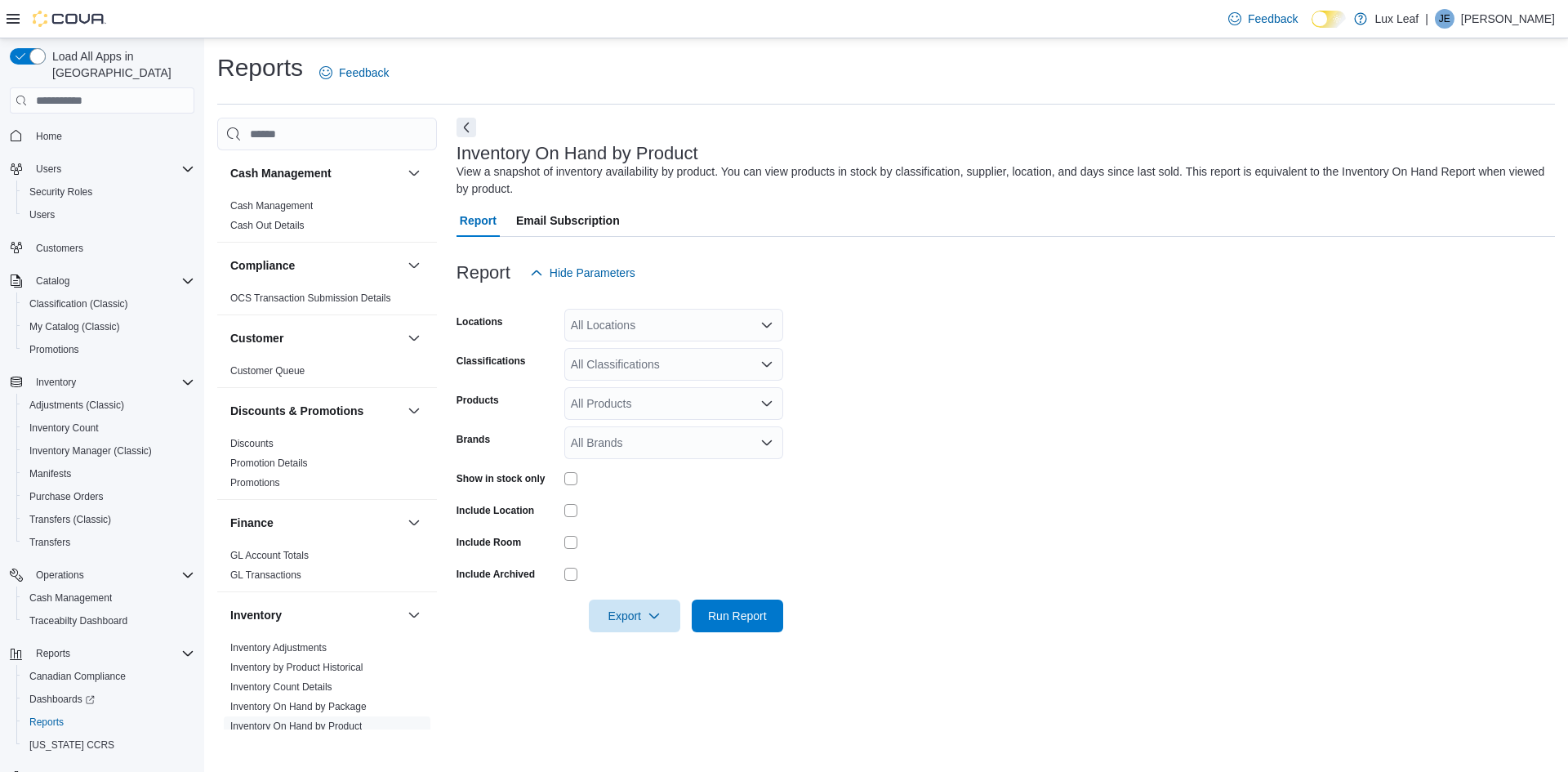
click at [91, 125] on span "Home" at bounding box center [112, 135] width 165 height 20
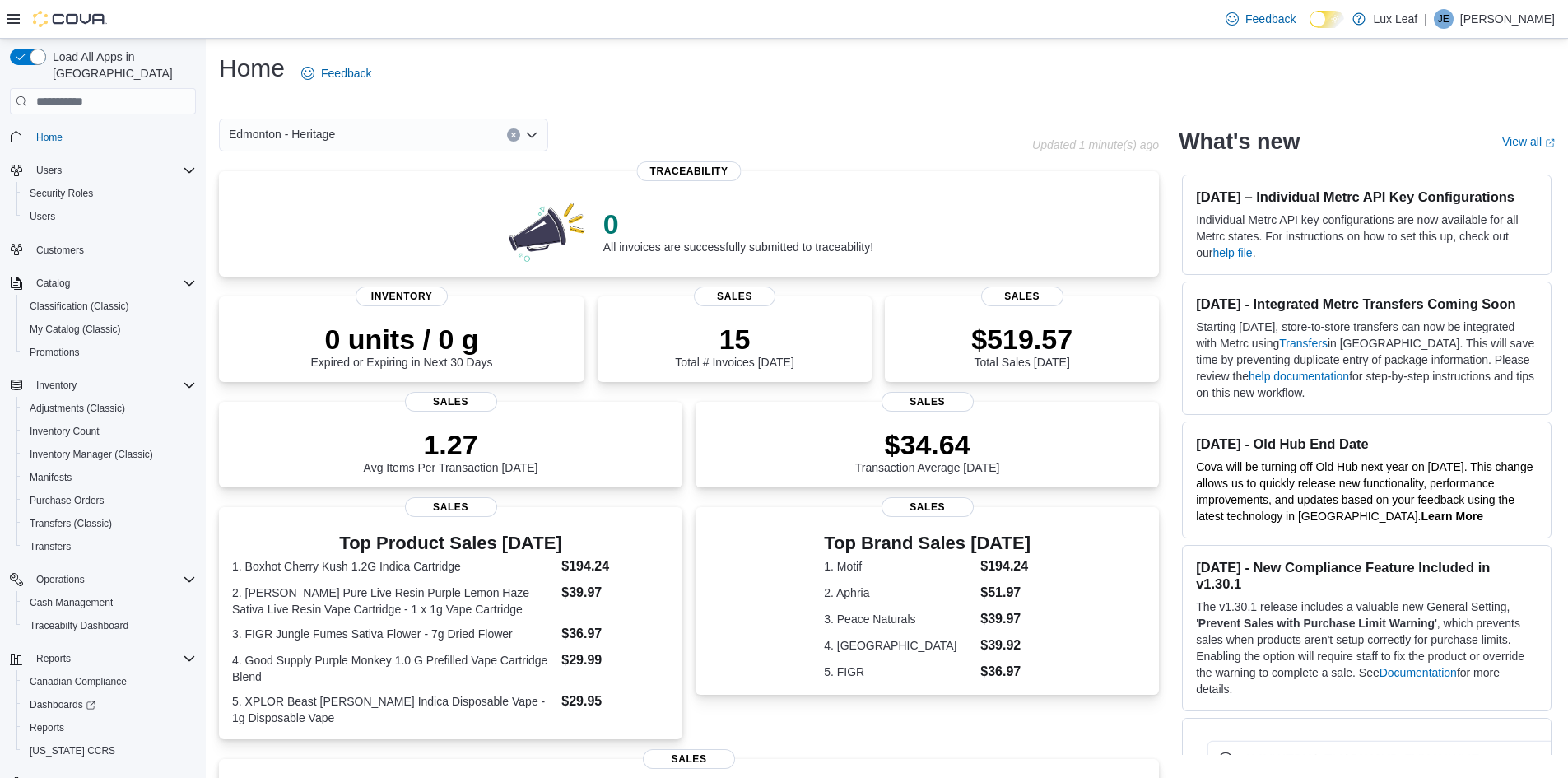
click at [536, 139] on icon "Open list of options" at bounding box center [532, 135] width 13 height 13
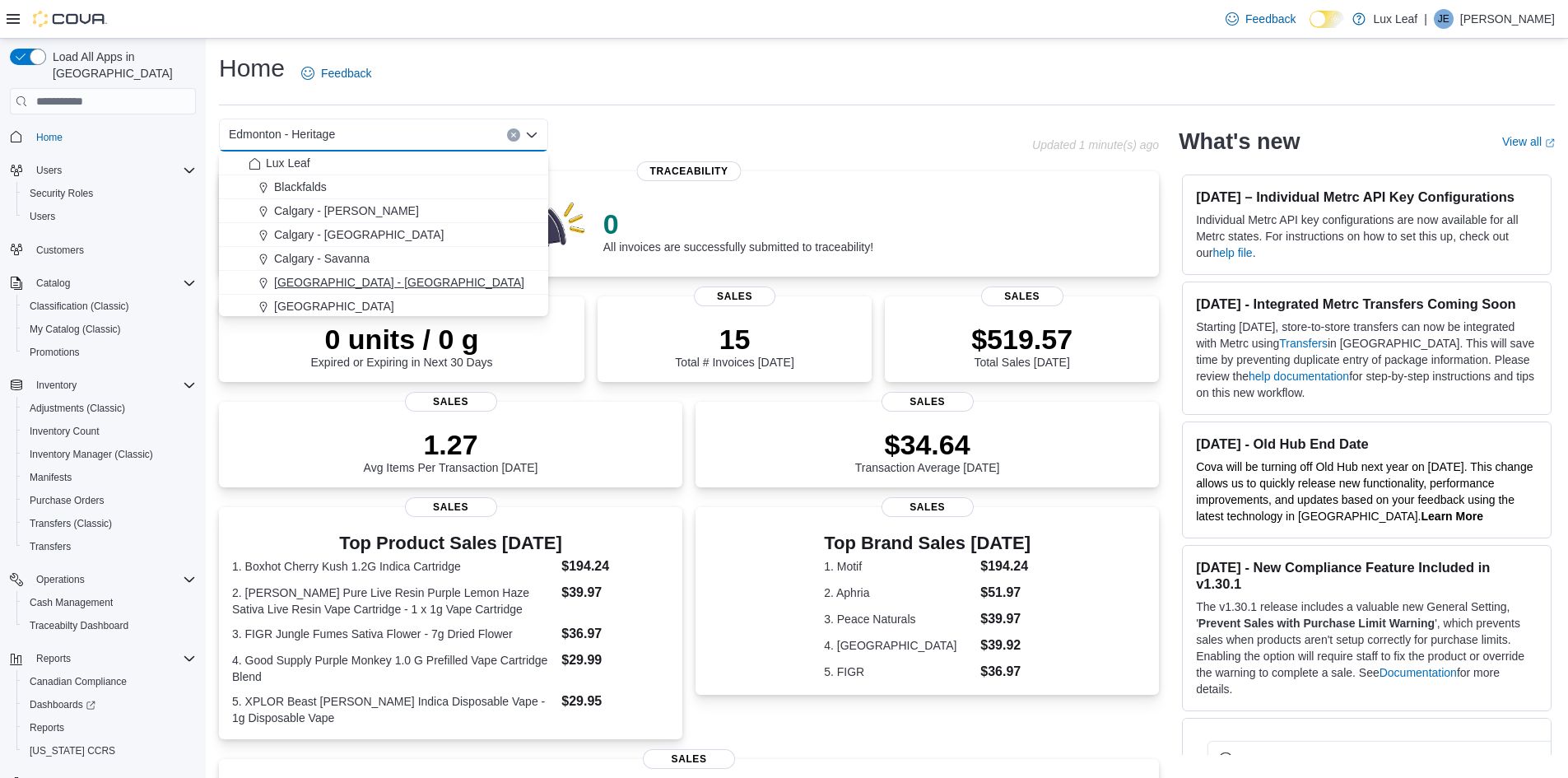
scroll to position [82, 0]
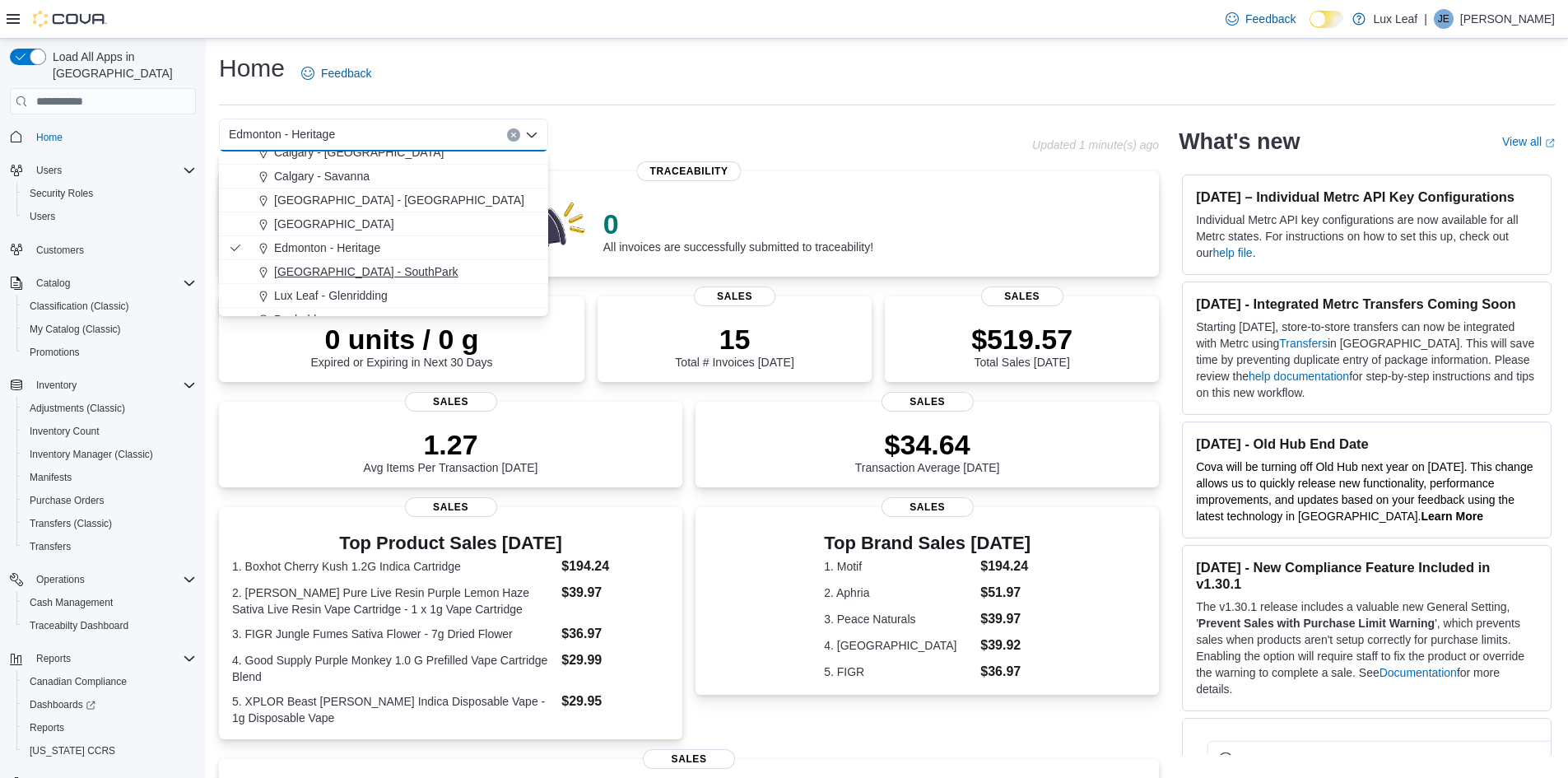
click at [388, 264] on span "[GEOGRAPHIC_DATA] - SouthPark" at bounding box center [366, 272] width 184 height 17
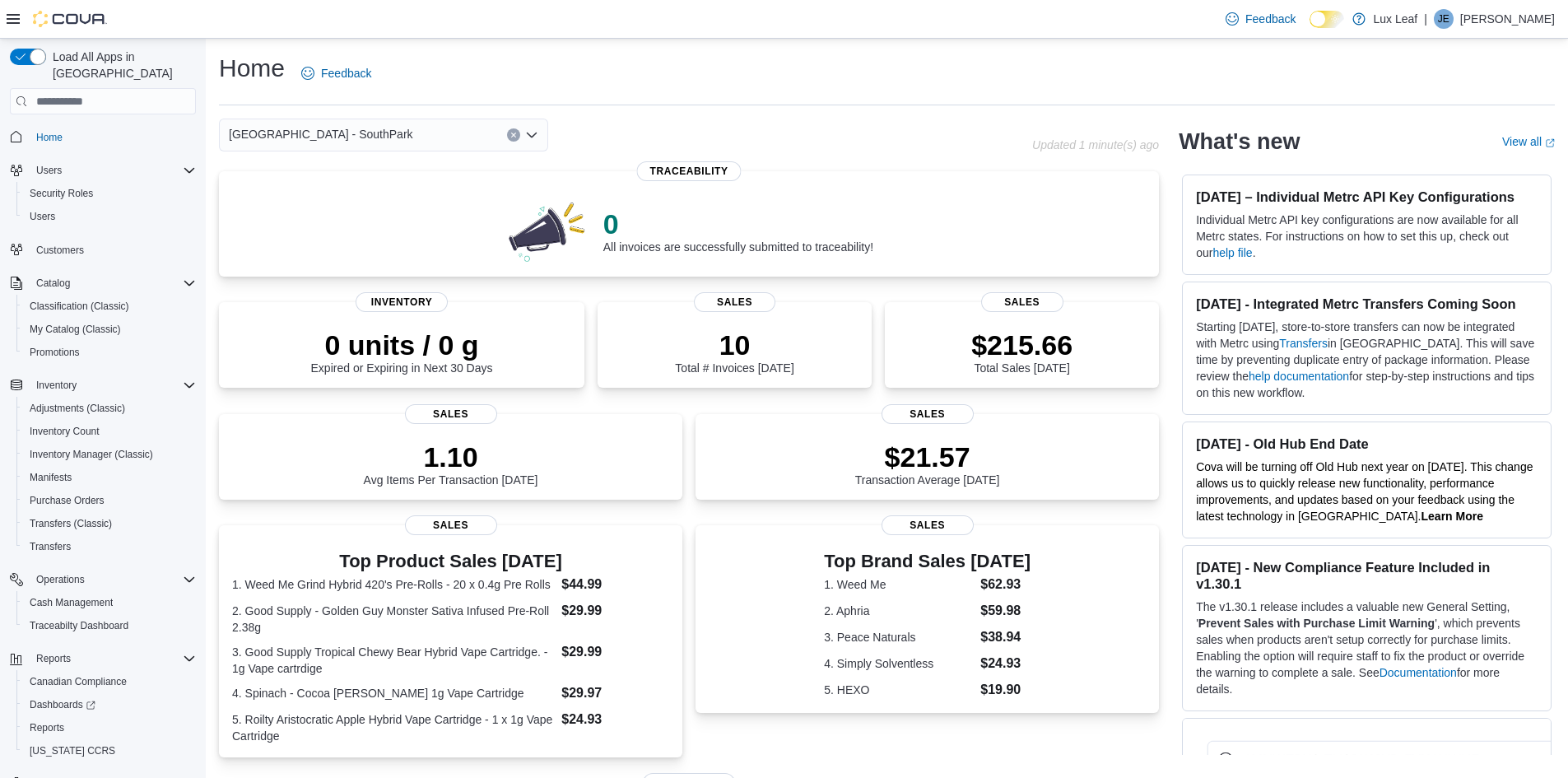
click at [533, 135] on icon "Open list of options" at bounding box center [532, 135] width 13 height 13
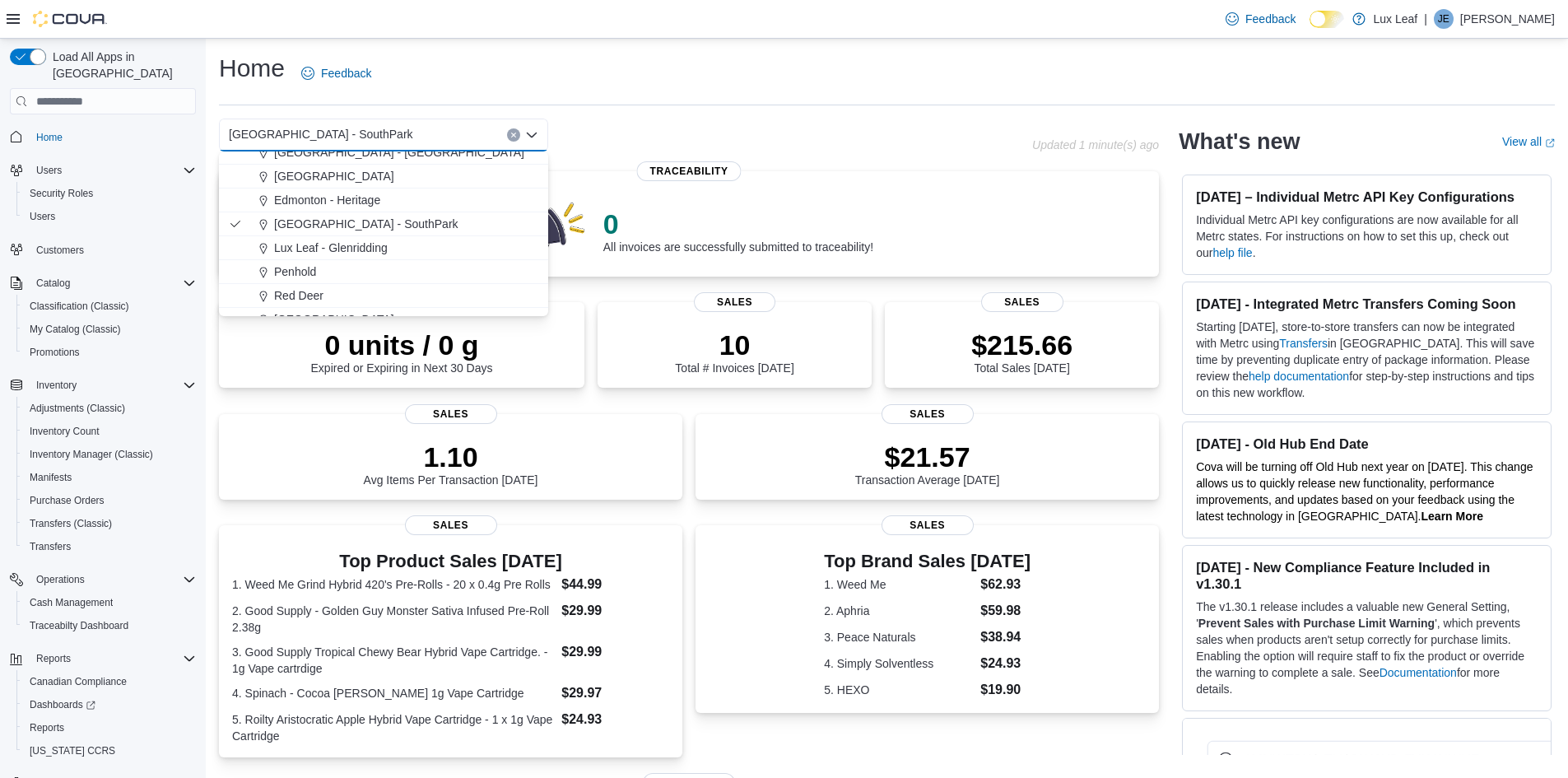
scroll to position [146, 0]
click at [381, 194] on button "Edmonton - Heritage" at bounding box center [383, 184] width 329 height 24
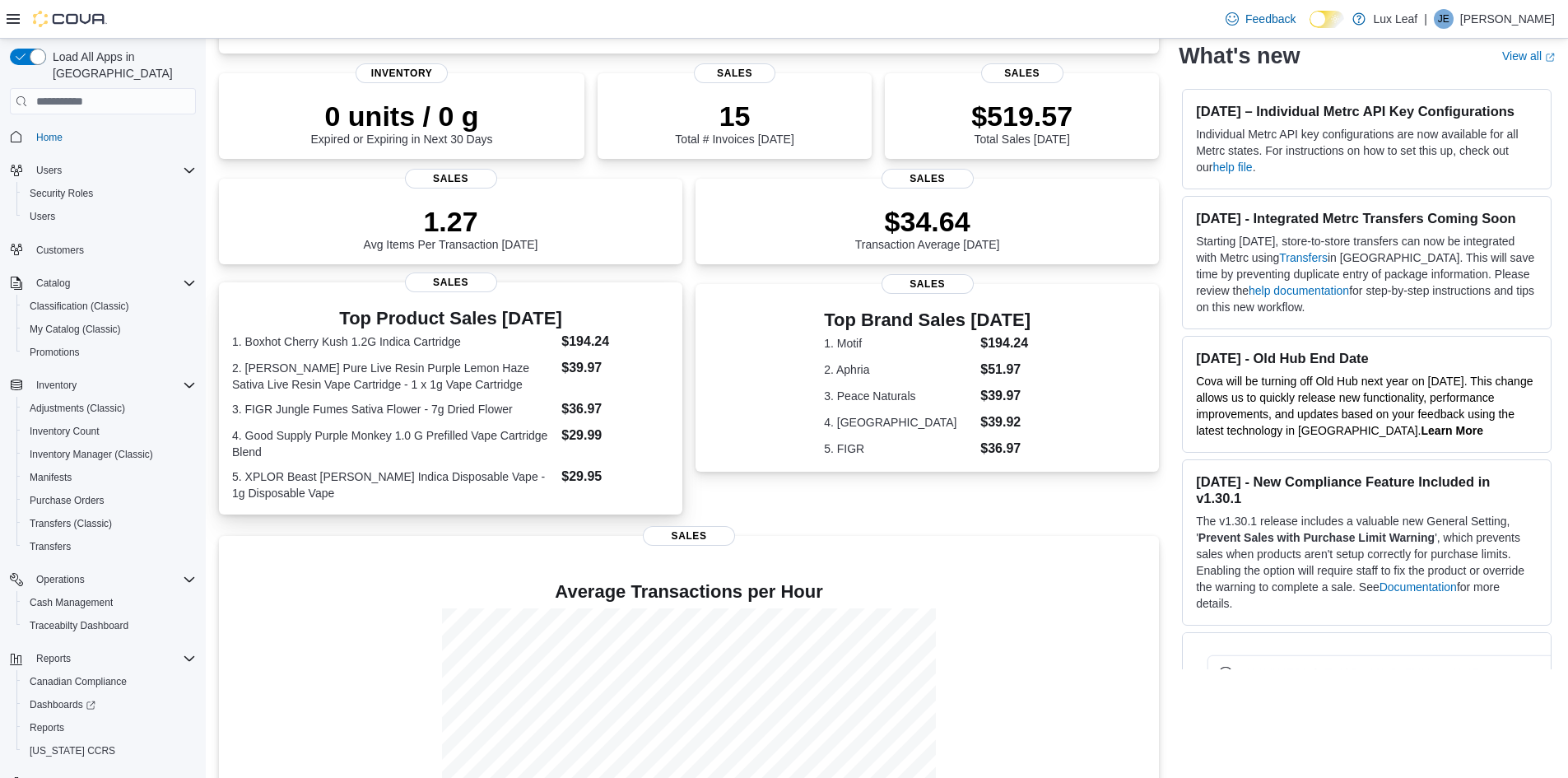
scroll to position [0, 0]
